Goal: Task Accomplishment & Management: Use online tool/utility

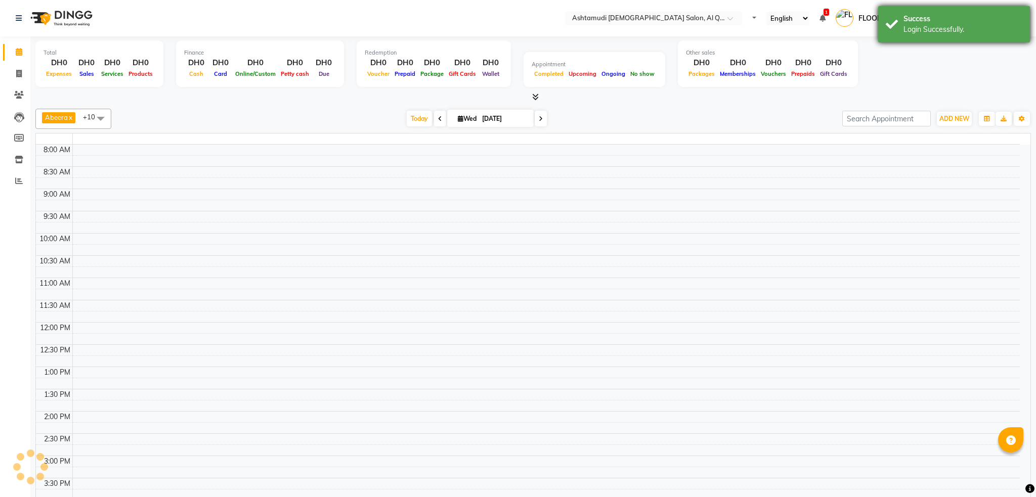
select select "en"
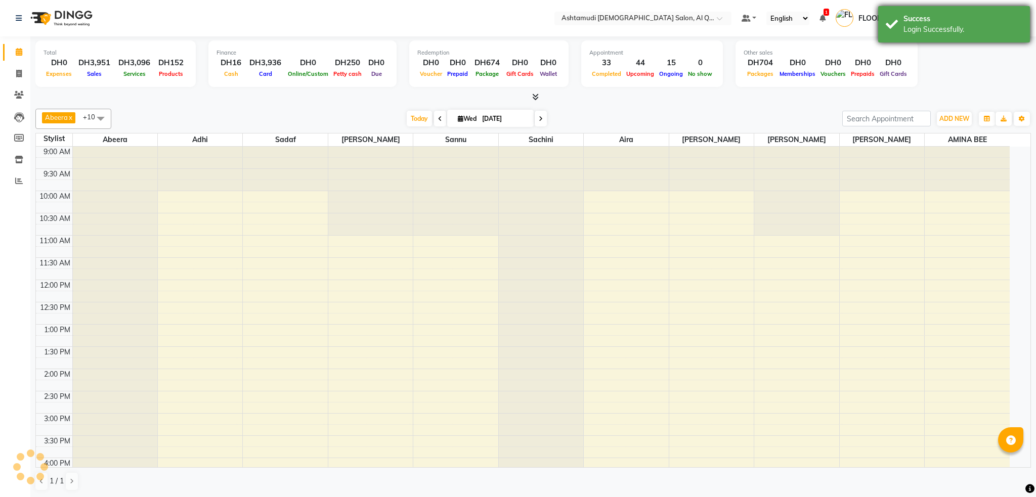
click at [903, 29] on div "Login Successfully." at bounding box center [962, 29] width 119 height 11
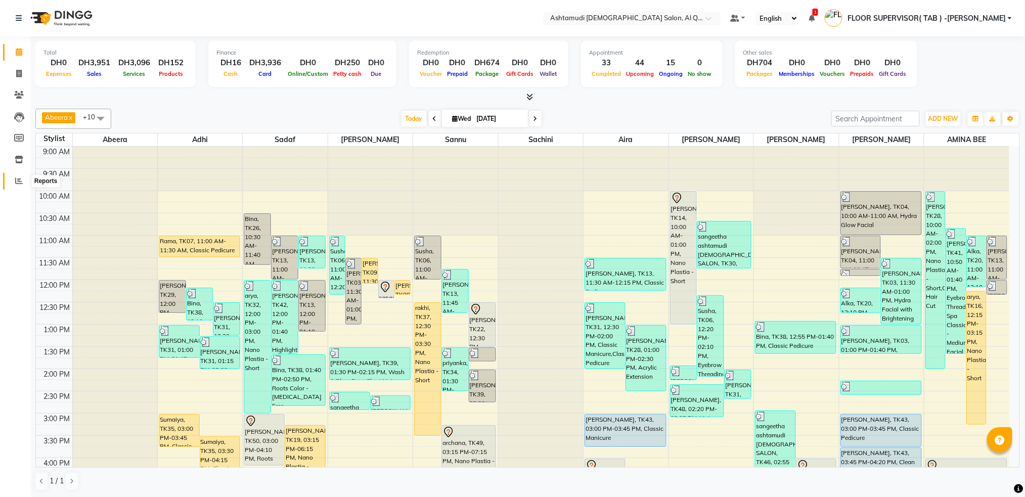
click at [10, 184] on span at bounding box center [19, 181] width 18 height 12
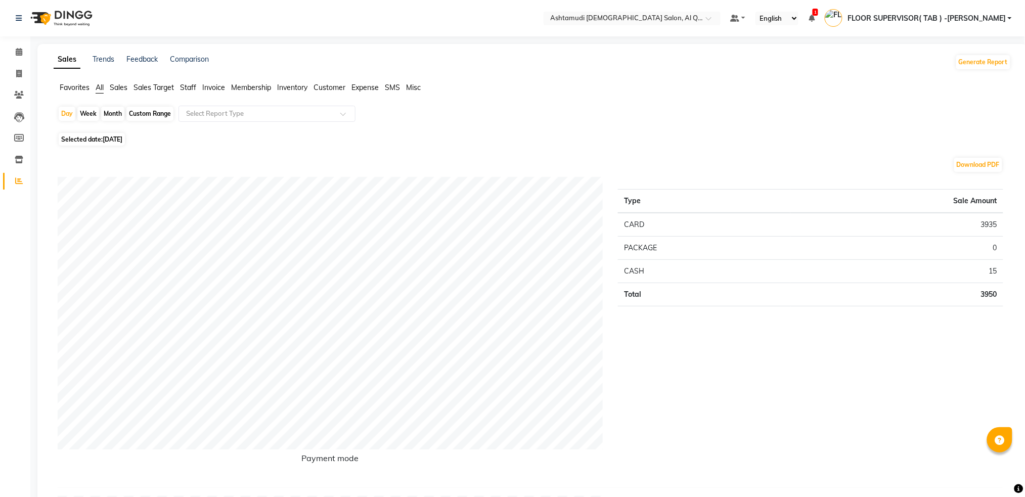
drag, startPoint x: 153, startPoint y: 118, endPoint x: 141, endPoint y: 132, distance: 19.0
click at [152, 118] on div "Custom Range" at bounding box center [149, 114] width 47 height 14
select select "9"
select select "2025"
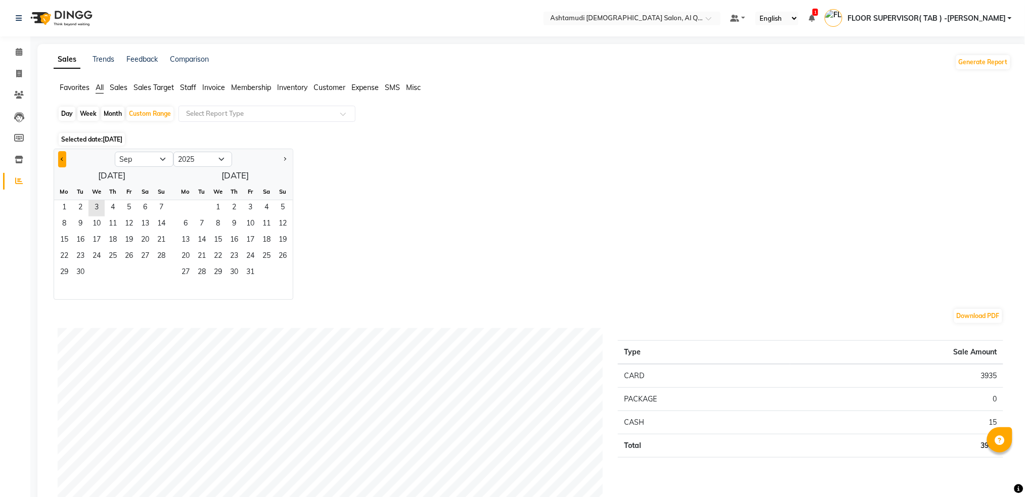
click at [63, 158] on button "Previous month" at bounding box center [62, 159] width 8 height 16
select select "8"
click at [125, 207] on span "1" at bounding box center [129, 208] width 16 height 16
click at [160, 275] on span "31" at bounding box center [161, 273] width 16 height 16
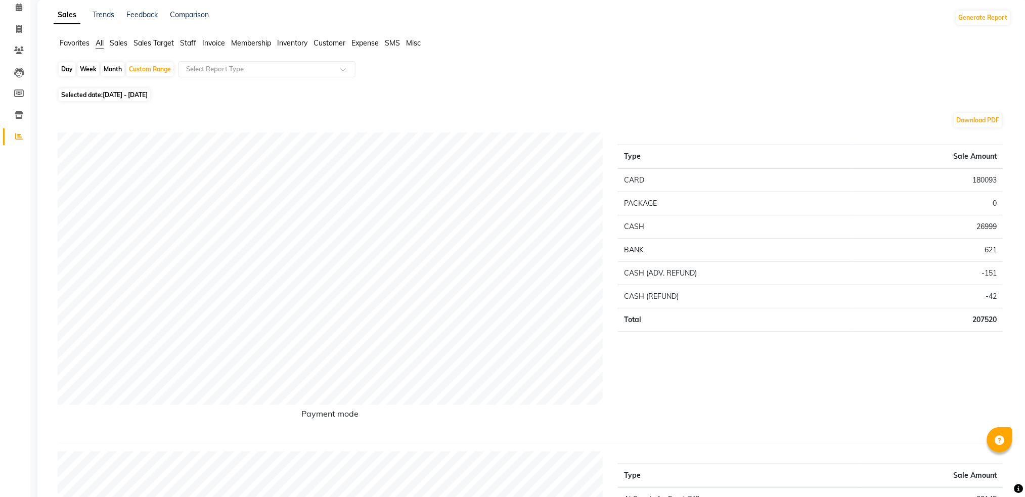
scroll to position [67, 0]
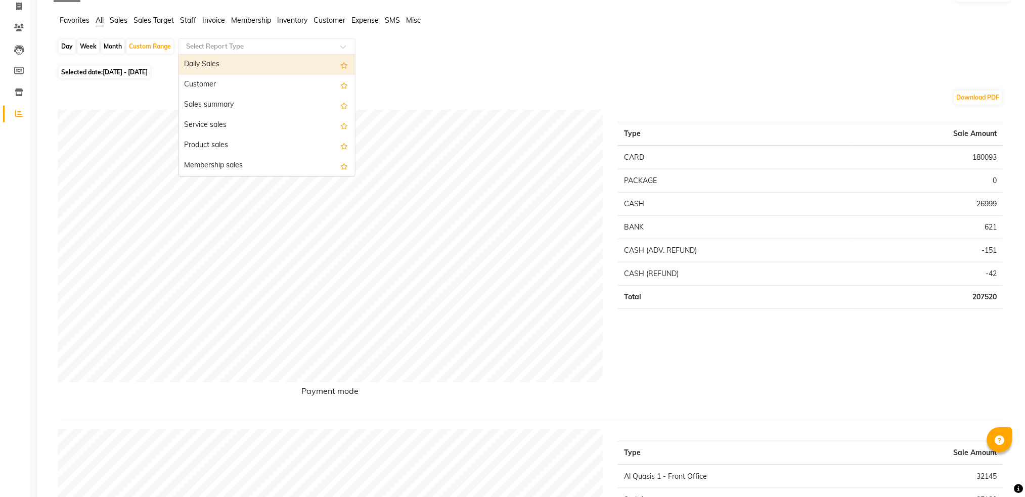
click at [277, 47] on input "text" at bounding box center [257, 46] width 146 height 10
click at [190, 20] on span "Staff" at bounding box center [188, 20] width 16 height 9
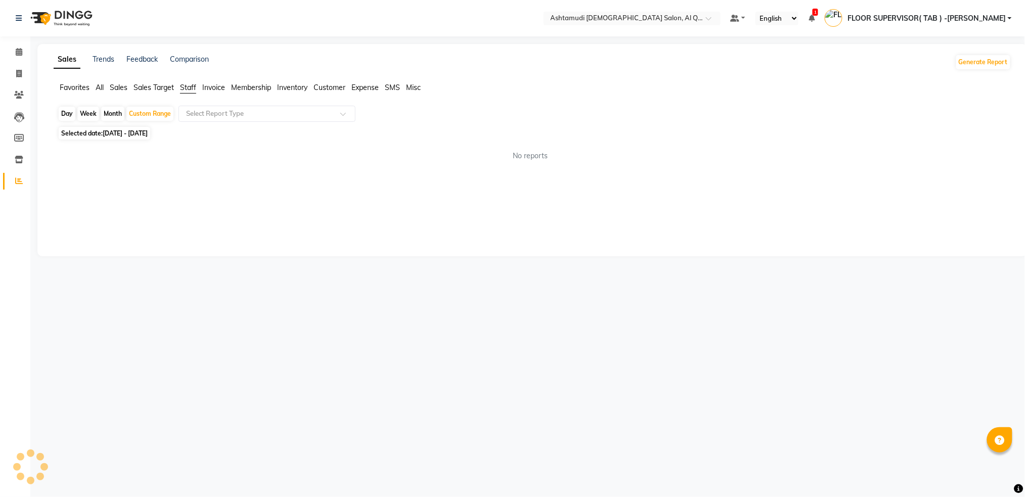
scroll to position [0, 0]
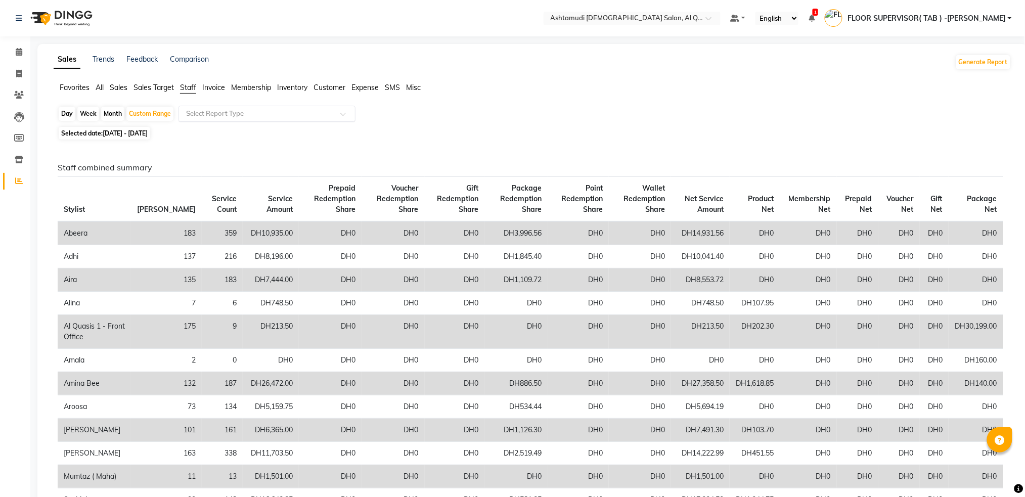
click at [214, 113] on input "text" at bounding box center [257, 114] width 146 height 10
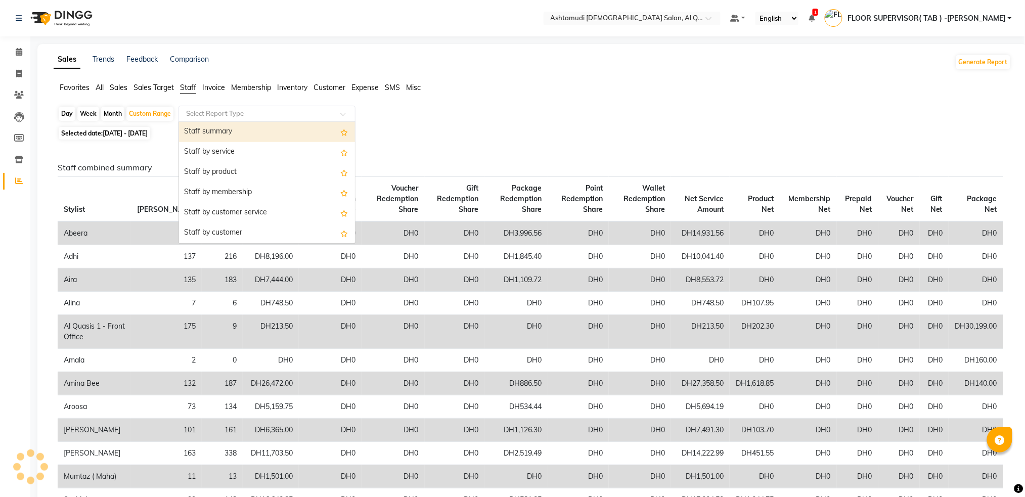
click at [219, 130] on div "Staff summary" at bounding box center [267, 132] width 176 height 20
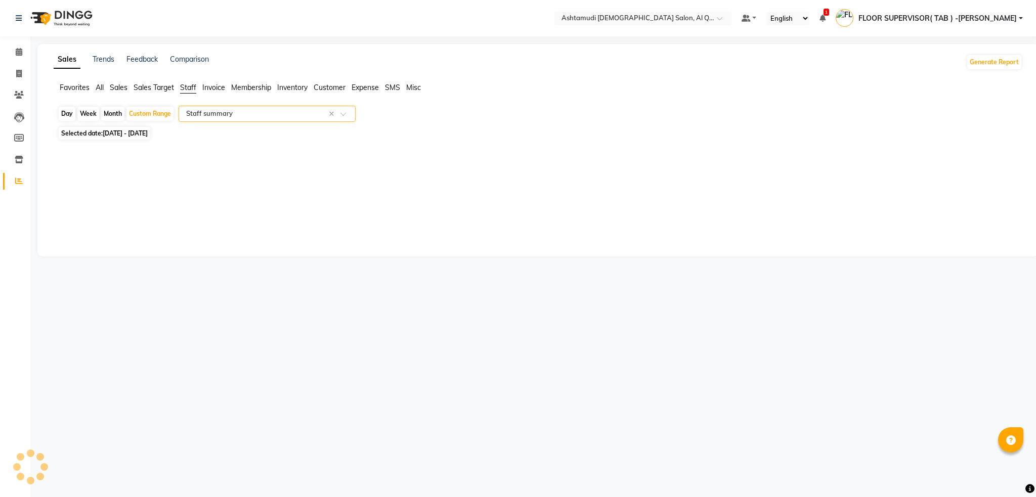
select select "full_report"
select select "csv"
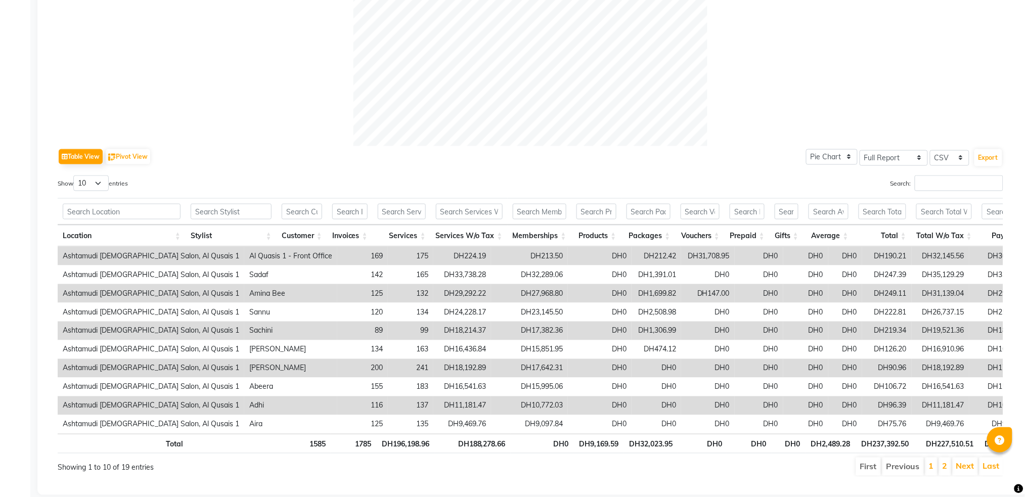
scroll to position [405, 0]
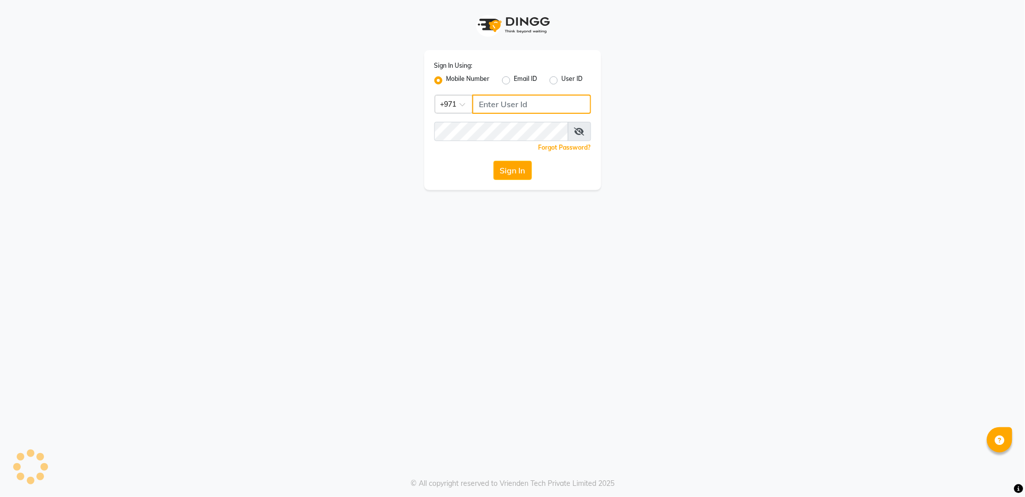
type input "502586105"
